Goal: Find specific page/section: Find specific page/section

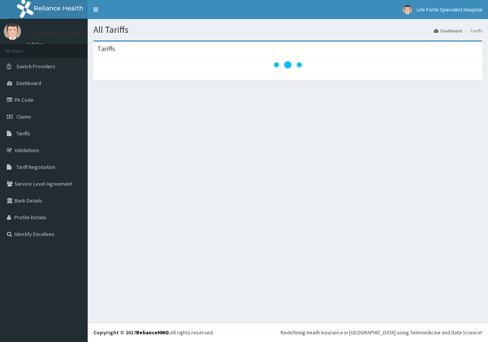
click at [26, 138] on link "Tariffs" at bounding box center [44, 133] width 88 height 17
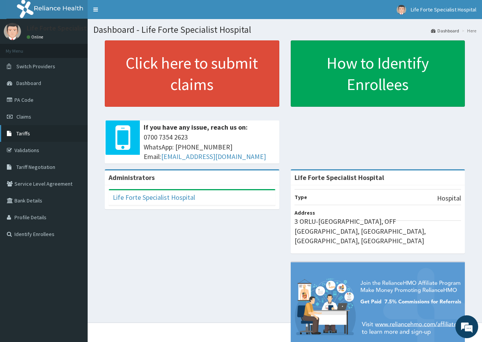
click at [28, 133] on span "Tariffs" at bounding box center [23, 133] width 14 height 7
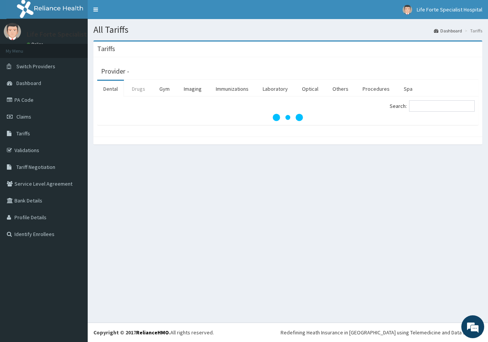
click at [141, 91] on link "Drugs" at bounding box center [139, 89] width 26 height 16
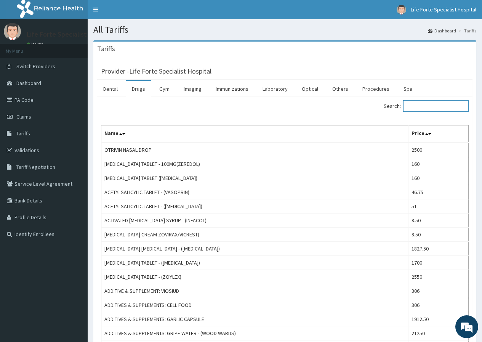
click at [424, 104] on input "Search:" at bounding box center [436, 105] width 66 height 11
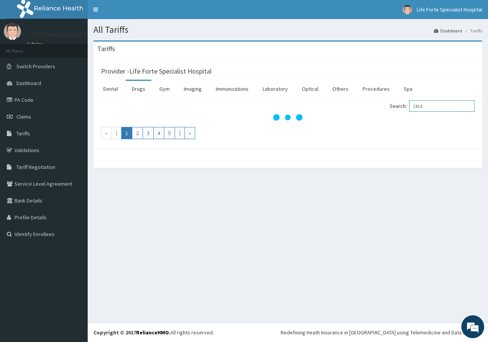
type input "CELE"
